Goal: Task Accomplishment & Management: Complete application form

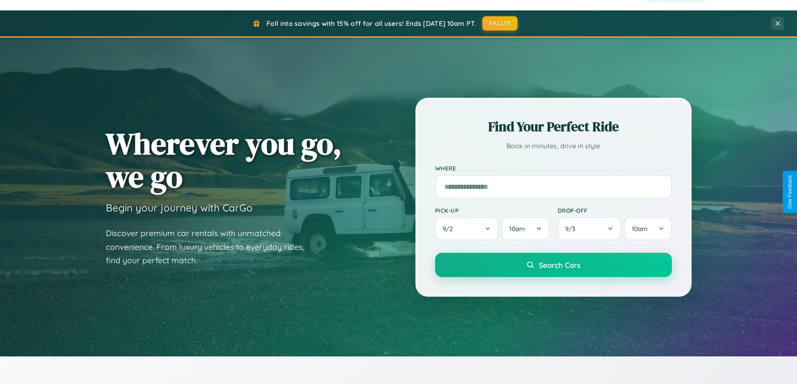
scroll to position [736, 0]
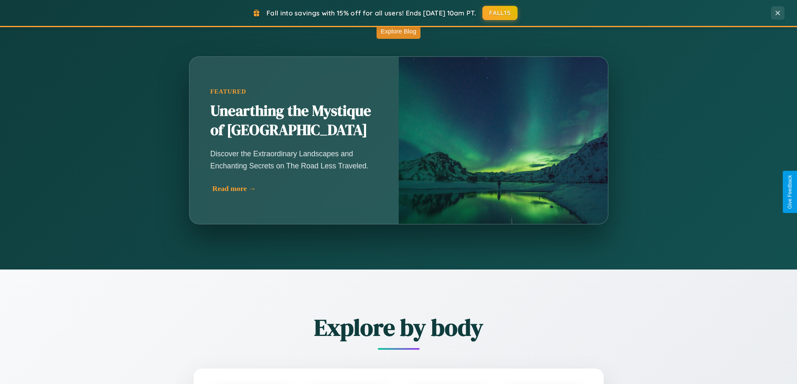
click at [295, 189] on div "Read more →" at bounding box center [295, 188] width 167 height 9
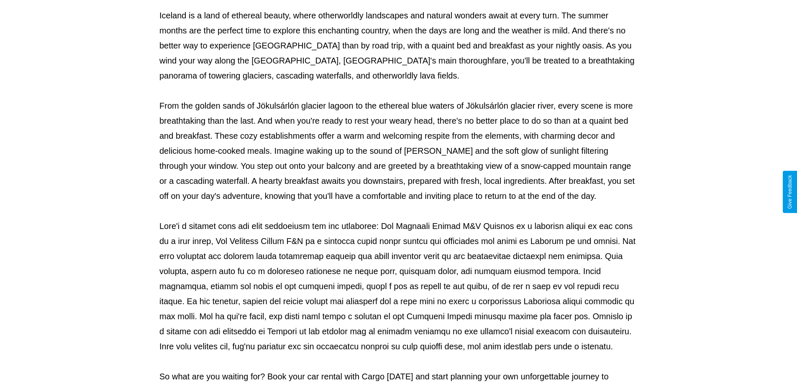
scroll to position [271, 0]
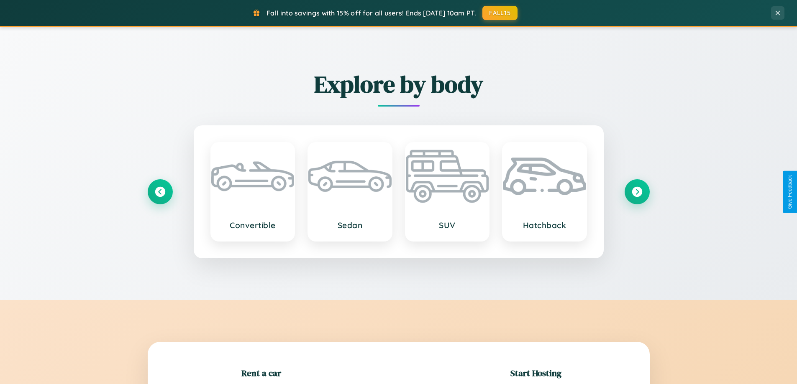
scroll to position [181, 0]
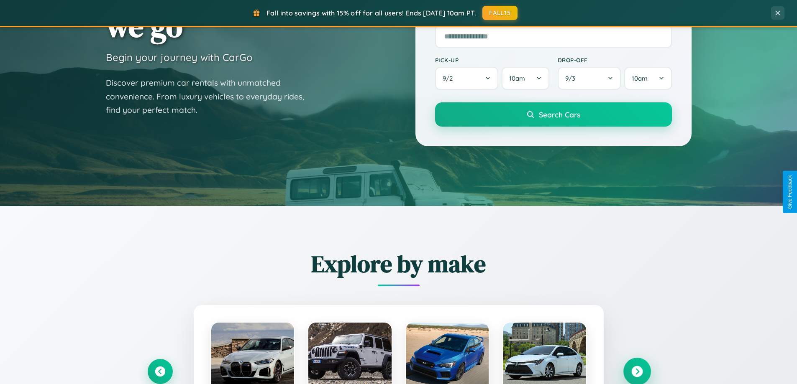
click at [636, 372] on icon at bounding box center [636, 371] width 11 height 11
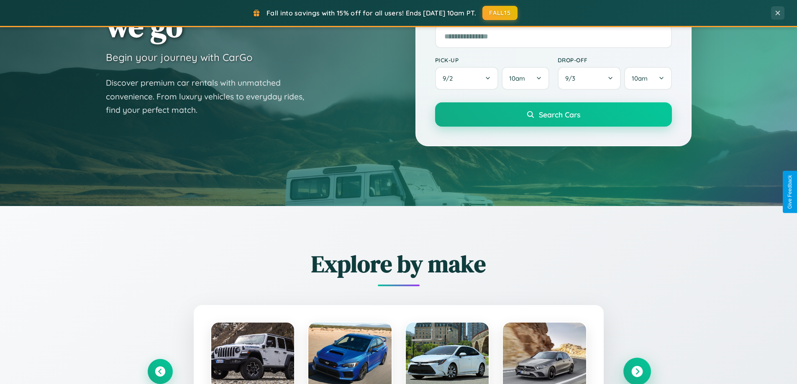
click at [636, 371] on icon at bounding box center [636, 371] width 11 height 11
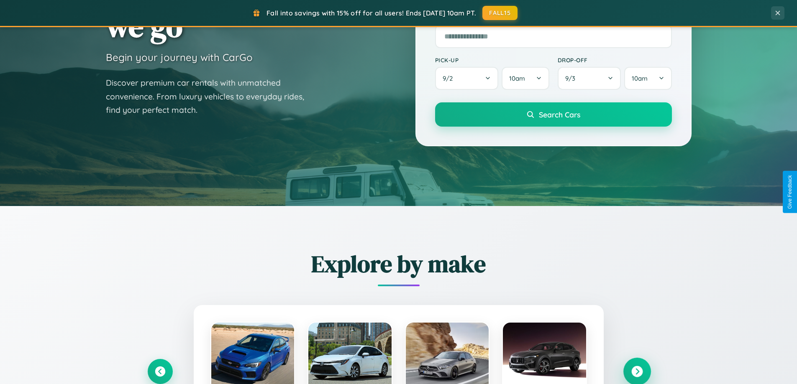
click at [636, 371] on icon at bounding box center [636, 371] width 11 height 11
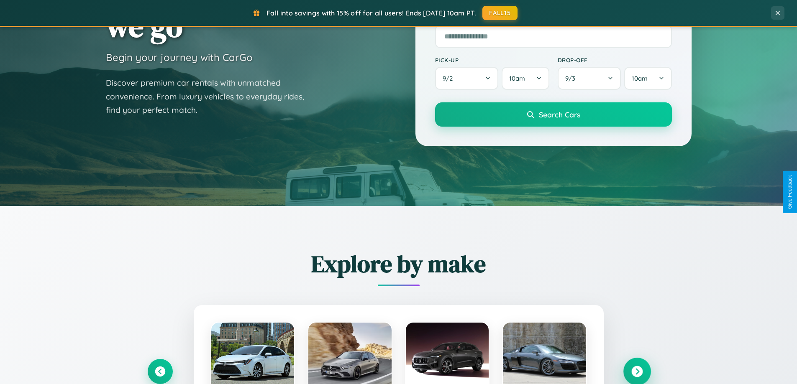
scroll to position [1609, 0]
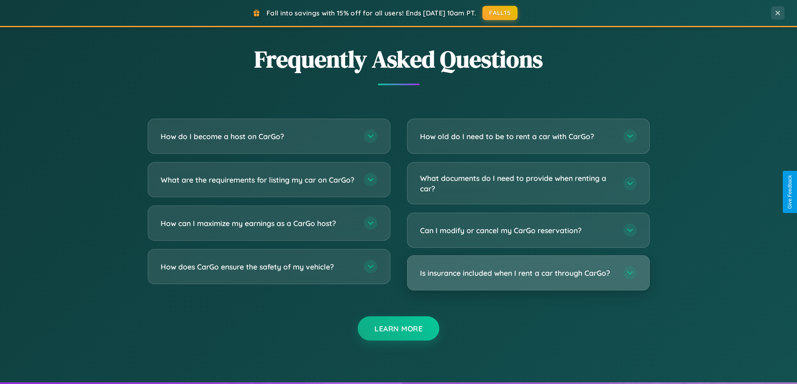
click at [528, 273] on h3 "Is insurance included when I rent a car through CarGo?" at bounding box center [517, 273] width 195 height 10
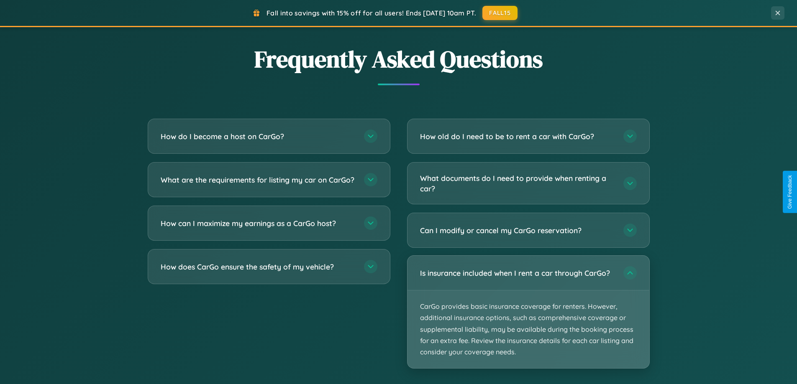
click at [528, 312] on p "CarGo provides basic insurance coverage for renters. However, additional insura…" at bounding box center [528, 330] width 242 height 78
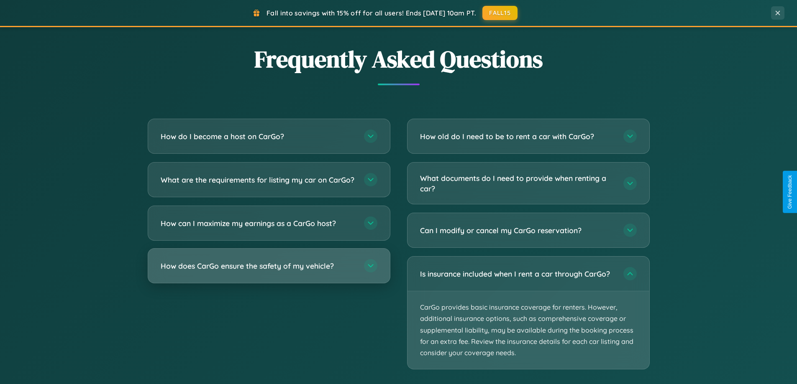
click at [268, 271] on h3 "How does CarGo ensure the safety of my vehicle?" at bounding box center [258, 266] width 195 height 10
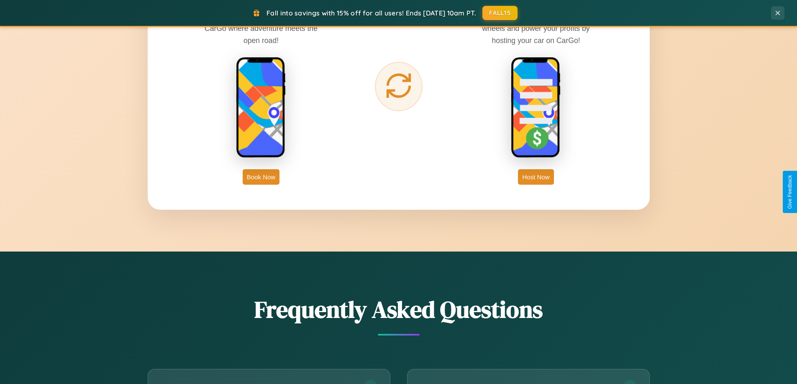
scroll to position [1344, 0]
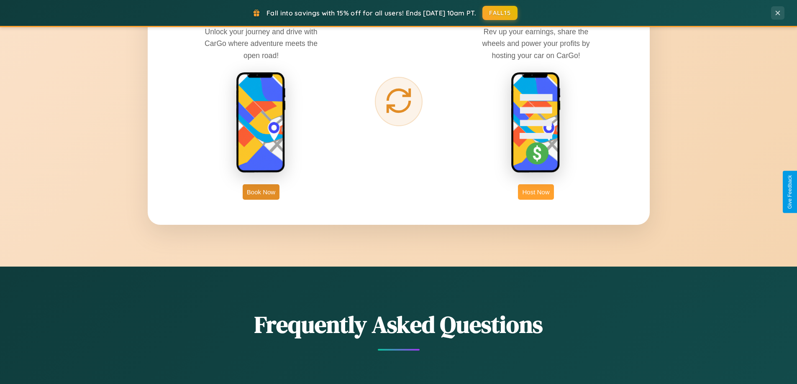
click at [536, 192] on button "Host Now" at bounding box center [536, 191] width 36 height 15
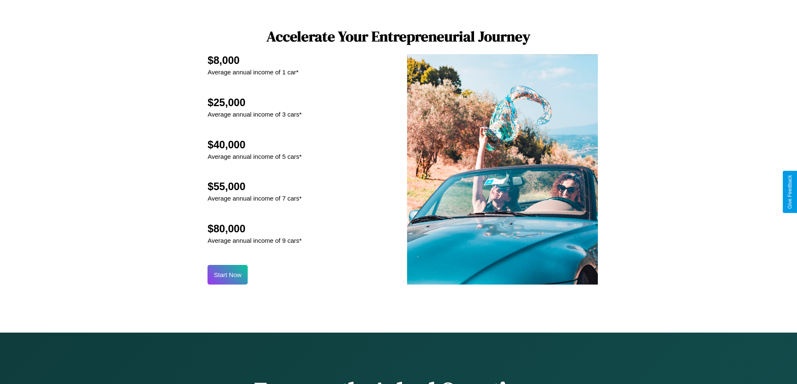
scroll to position [1130, 0]
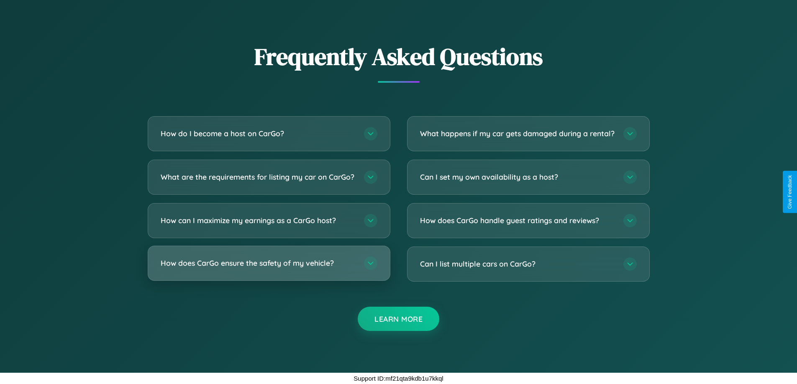
click at [268, 263] on h3 "How does CarGo ensure the safety of my vehicle?" at bounding box center [258, 263] width 195 height 10
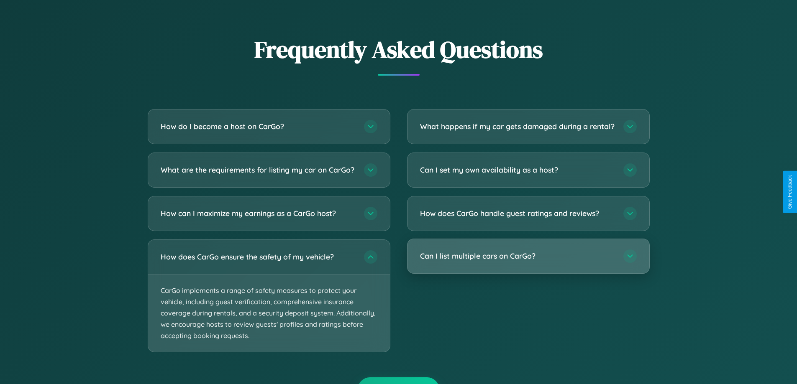
click at [528, 261] on h3 "Can I list multiple cars on CarGo?" at bounding box center [517, 256] width 195 height 10
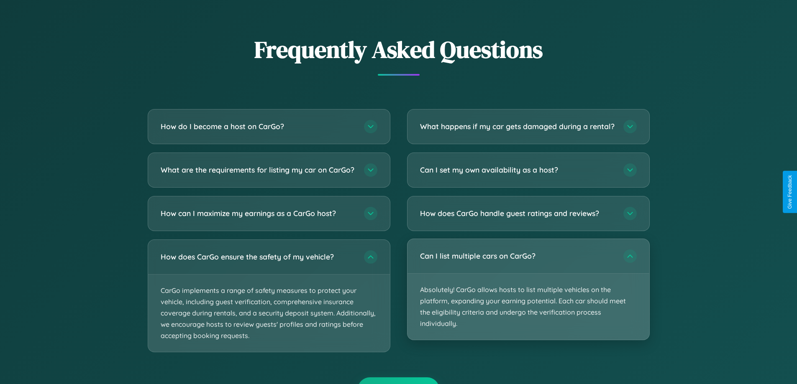
click at [528, 296] on p "Absolutely! CarGo allows hosts to list multiple vehicles on the platform, expan…" at bounding box center [528, 307] width 242 height 66
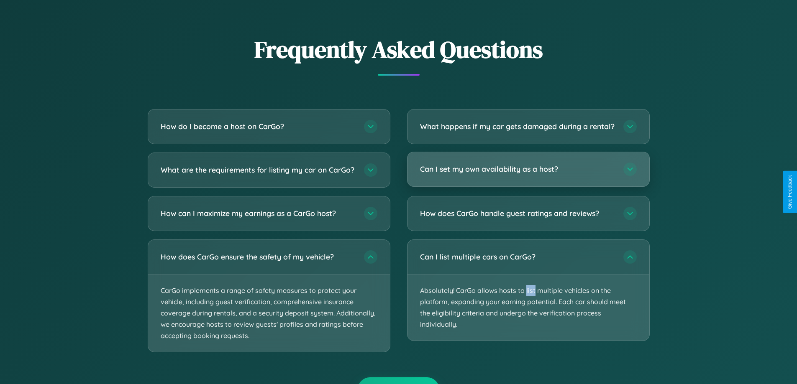
click at [528, 174] on h3 "Can I set my own availability as a host?" at bounding box center [517, 169] width 195 height 10
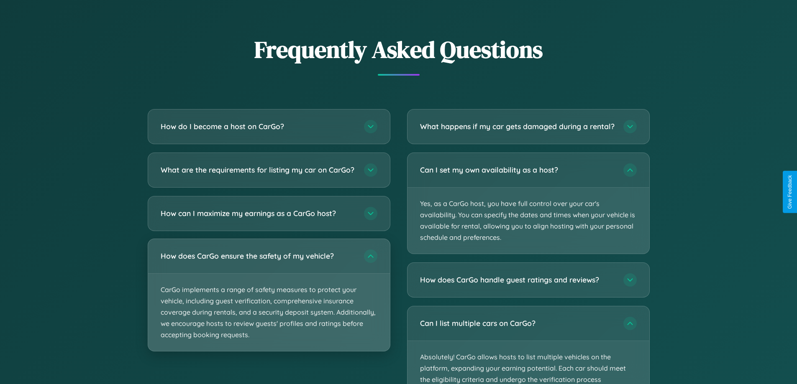
click at [268, 303] on p "CarGo implements a range of safety measures to protect your vehicle, including …" at bounding box center [269, 313] width 242 height 78
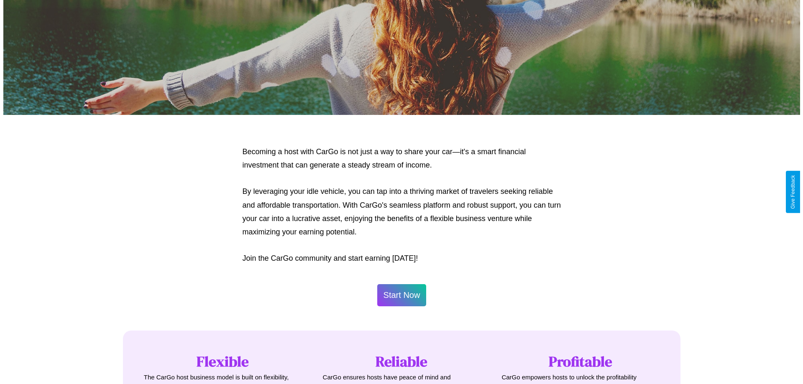
scroll to position [0, 0]
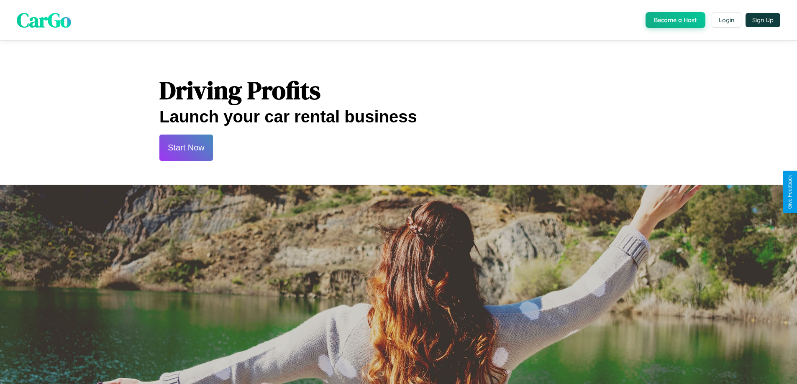
click at [186, 148] on button "Start Now" at bounding box center [186, 148] width 54 height 26
